Goal: Information Seeking & Learning: Check status

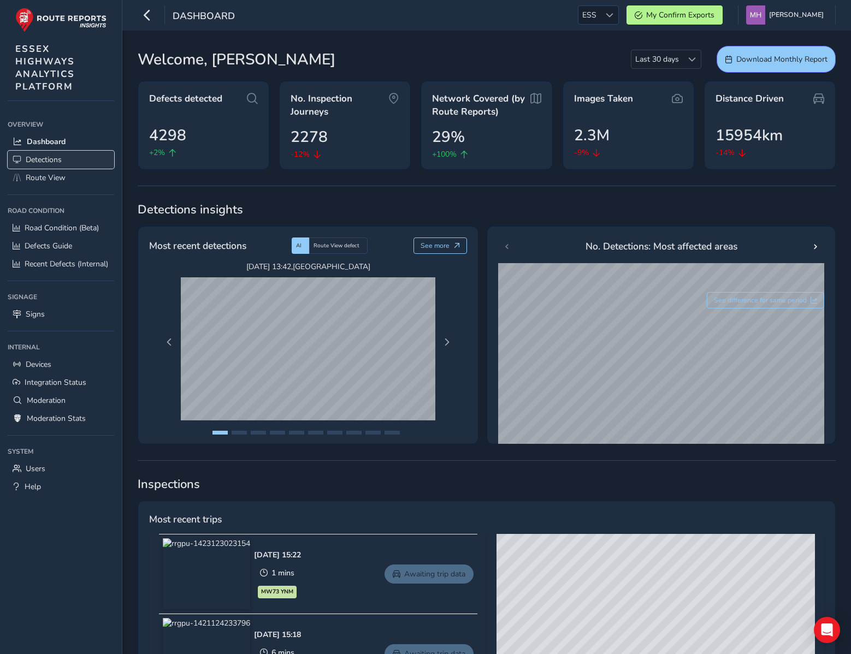
click at [55, 156] on span "Detections" at bounding box center [44, 160] width 36 height 10
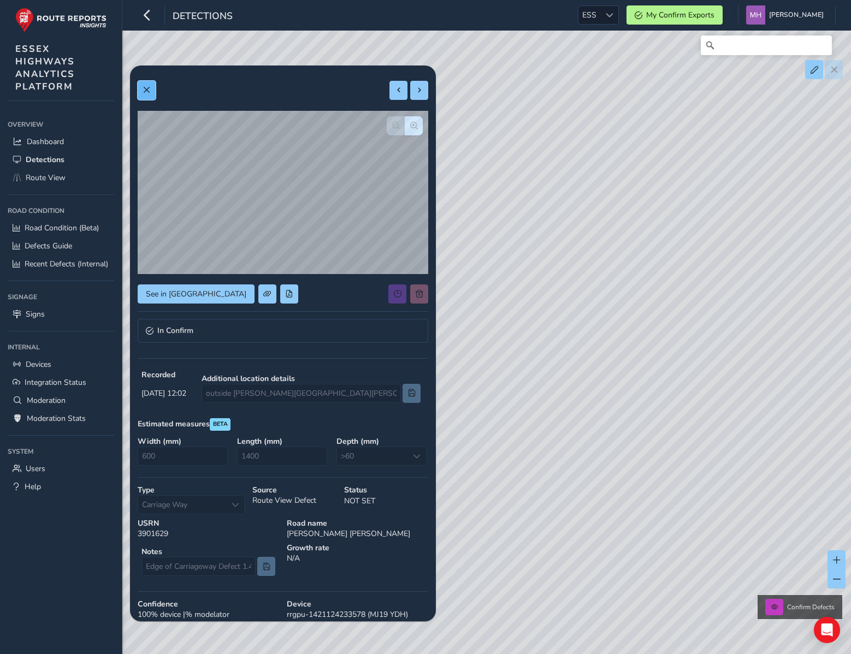
click at [147, 93] on span at bounding box center [147, 90] width 8 height 8
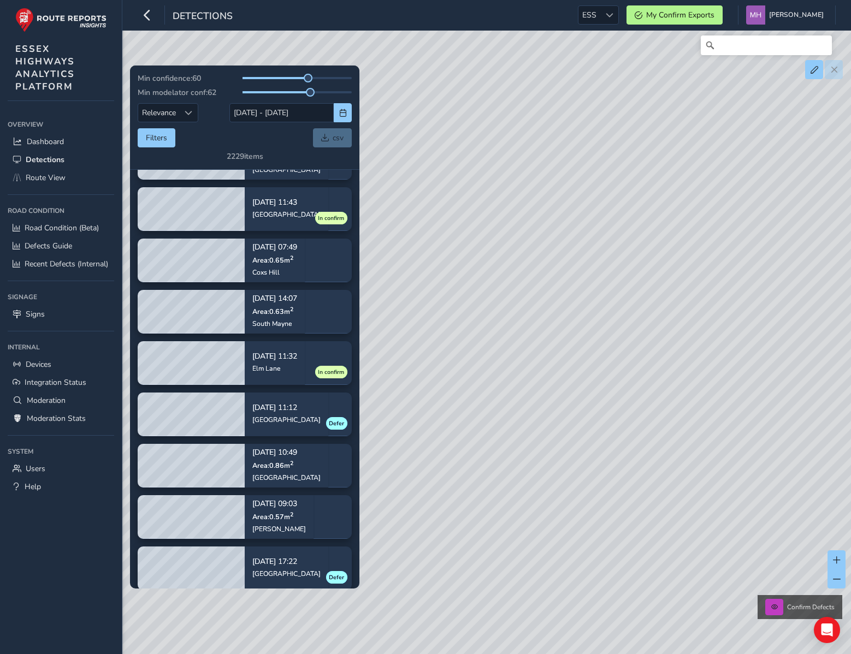
scroll to position [1244, 0]
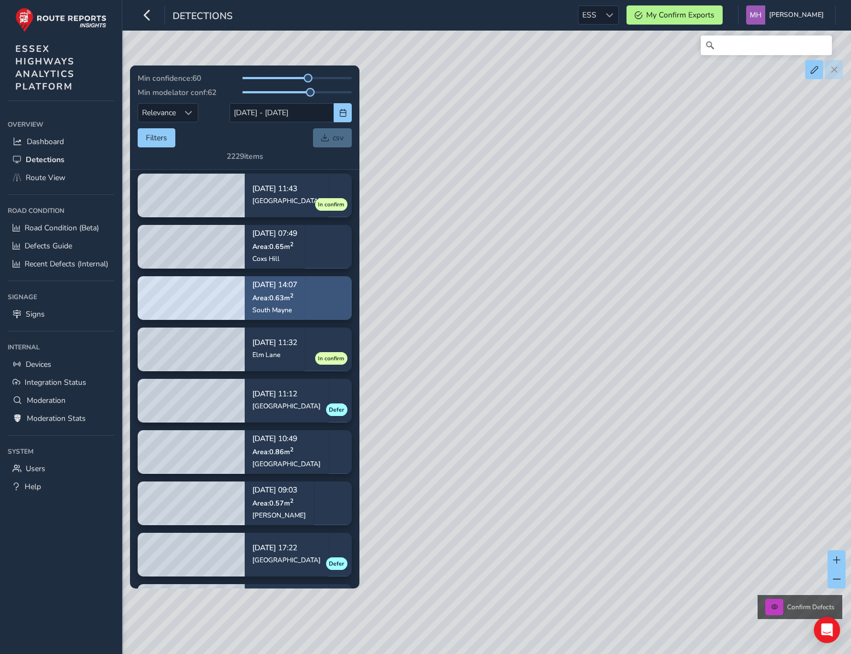
click at [273, 311] on div "South Mayne" at bounding box center [274, 309] width 45 height 9
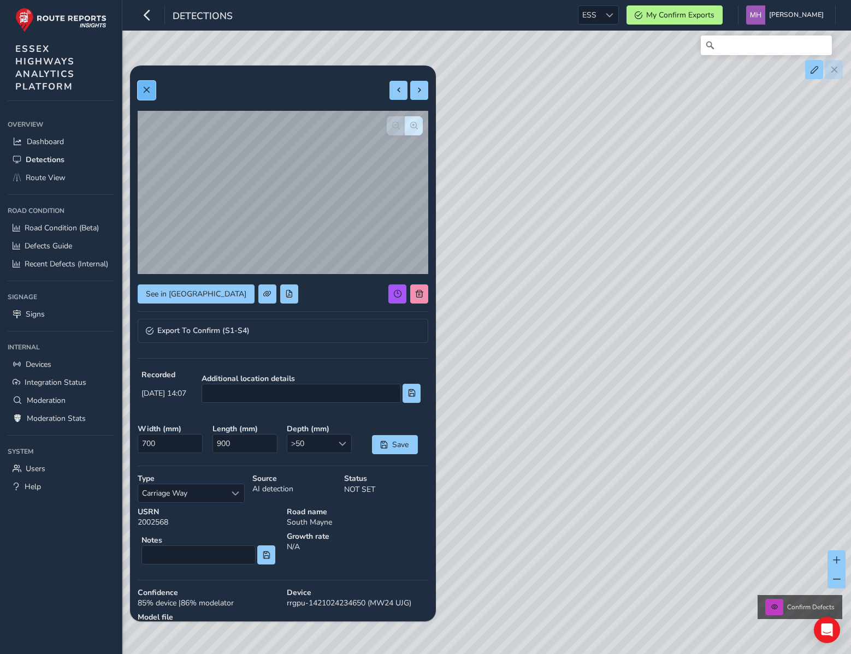
click at [149, 94] on button at bounding box center [147, 90] width 18 height 19
